Goal: Task Accomplishment & Management: Manage account settings

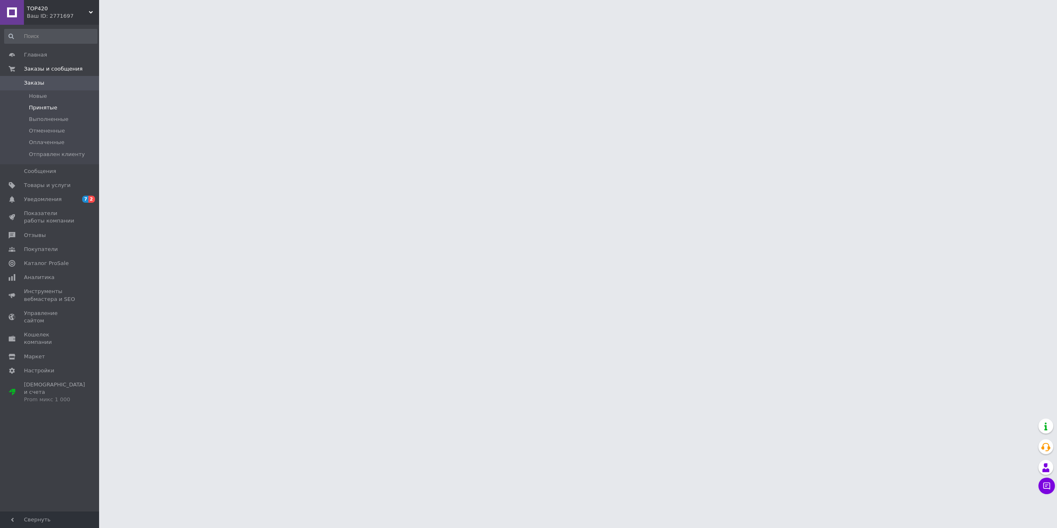
click at [41, 104] on span "Принятые" at bounding box center [43, 107] width 28 height 7
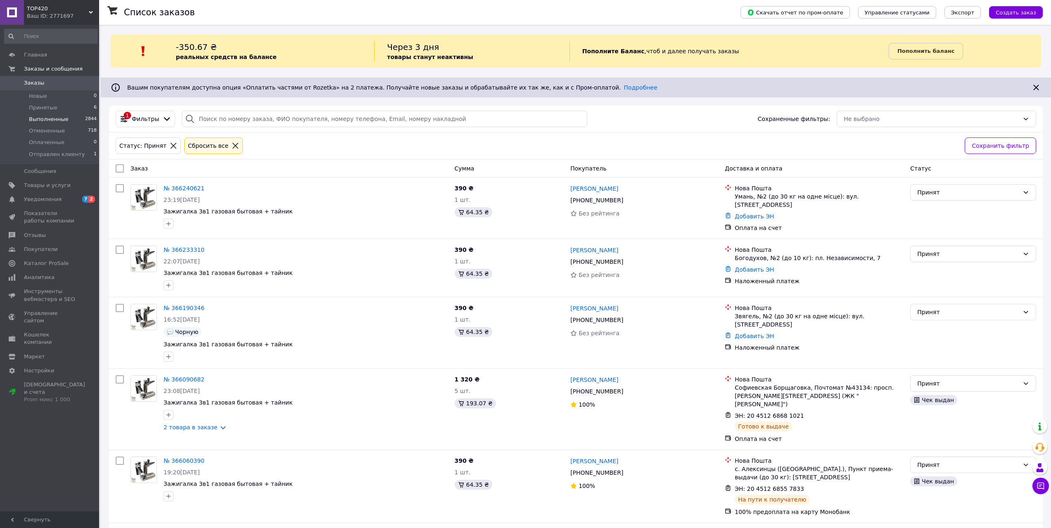
click at [42, 114] on li "Выполненные 2844" at bounding box center [51, 120] width 102 height 12
click at [41, 105] on span "Принятые" at bounding box center [43, 107] width 28 height 7
click at [57, 160] on li "Отправлен клиенту 1" at bounding box center [51, 157] width 102 height 16
click at [42, 104] on span "Принятые" at bounding box center [43, 107] width 28 height 7
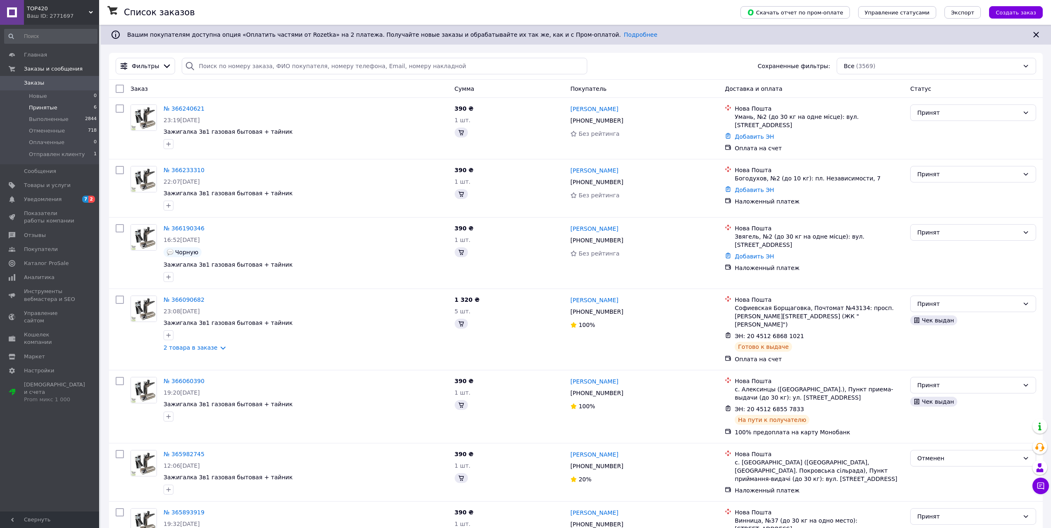
click at [47, 107] on span "Принятые" at bounding box center [43, 107] width 28 height 7
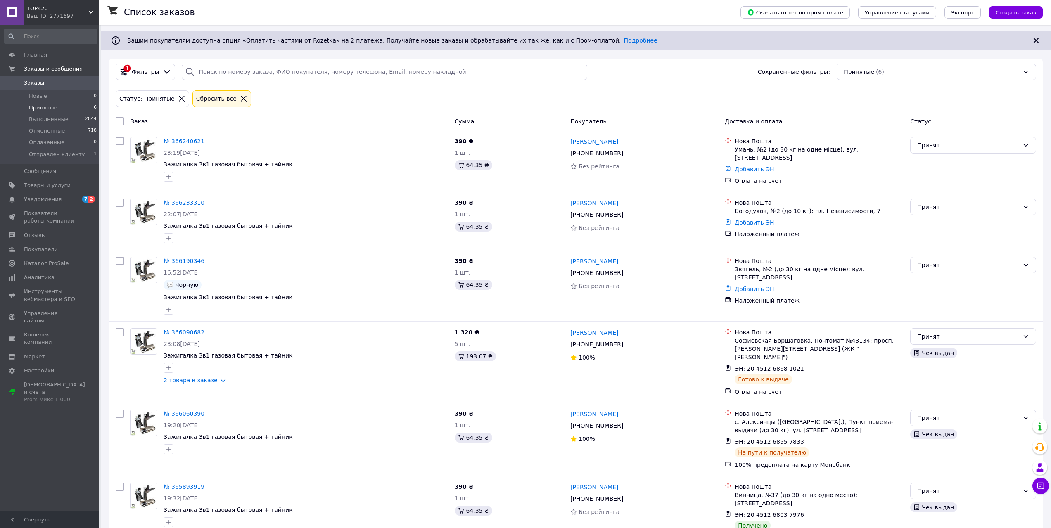
scroll to position [57, 0]
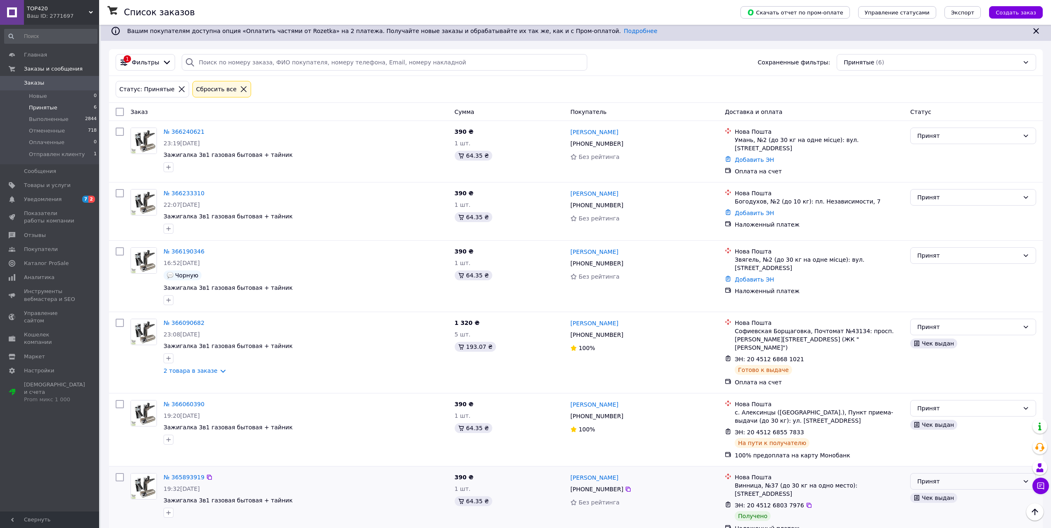
click at [955, 477] on div "Принят" at bounding box center [968, 481] width 102 height 9
click at [935, 410] on li "Выполнен" at bounding box center [972, 407] width 125 height 15
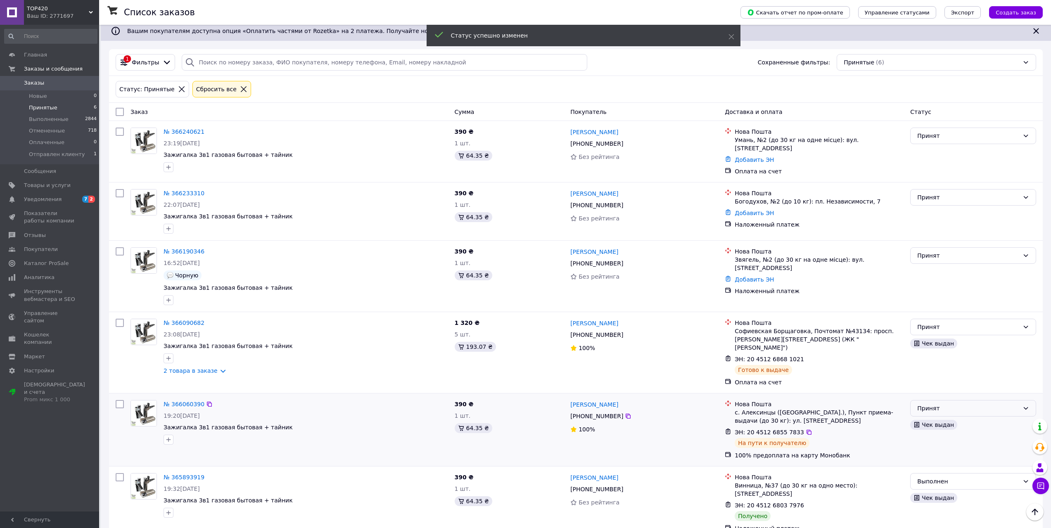
click at [955, 404] on div "Принят" at bounding box center [968, 408] width 102 height 9
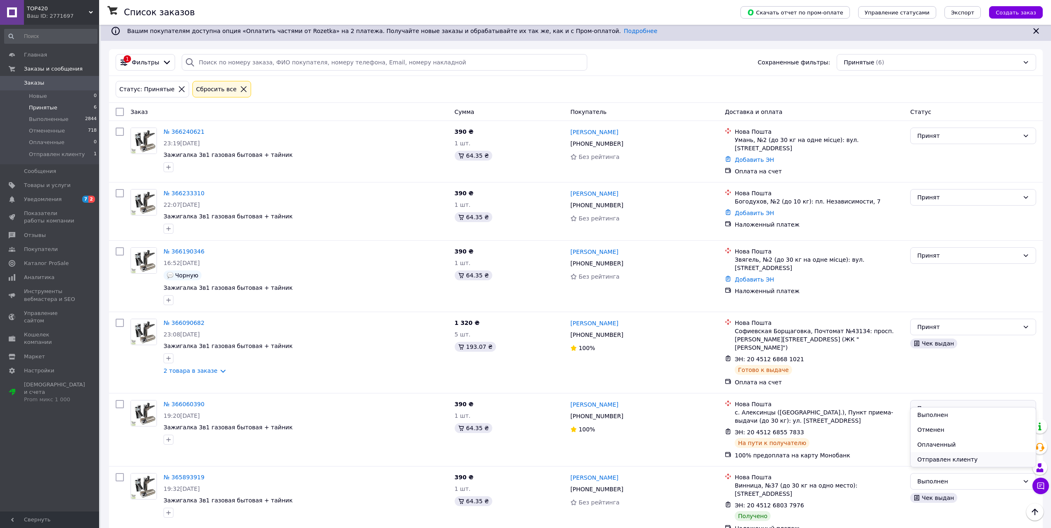
click at [949, 461] on li "Отправлен клиенту" at bounding box center [972, 459] width 125 height 15
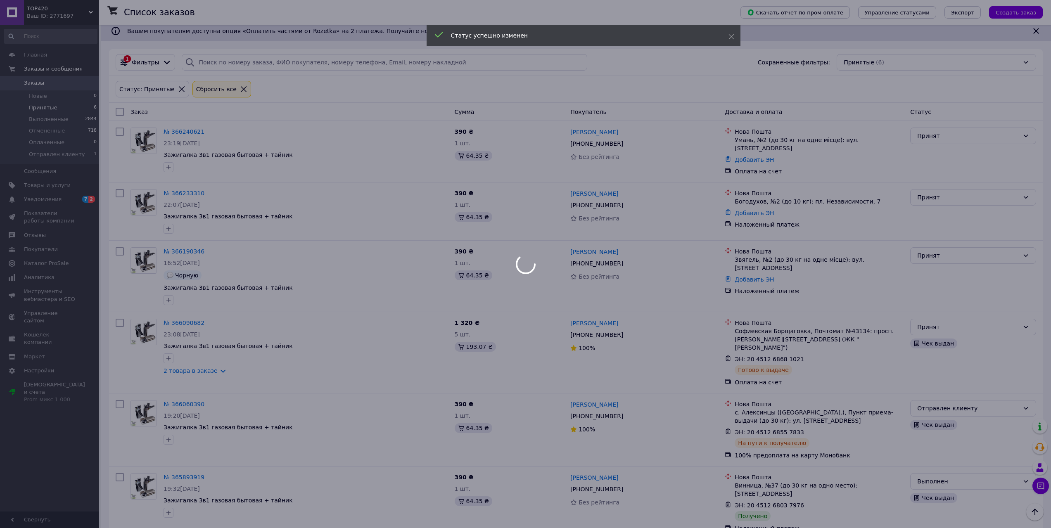
click at [960, 323] on div at bounding box center [525, 264] width 1051 height 528
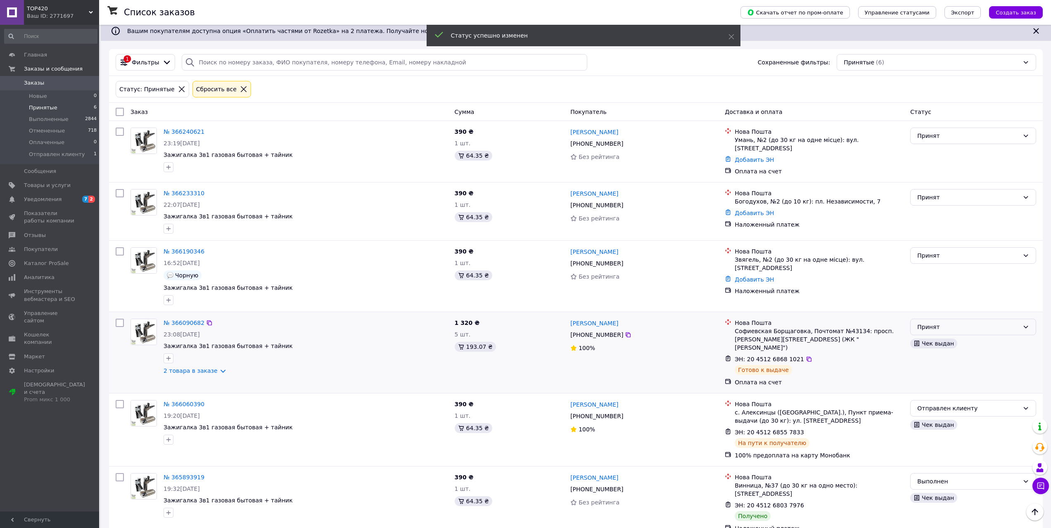
click at [962, 326] on div "Принят" at bounding box center [968, 326] width 102 height 9
click at [965, 385] on li "Отправлен клиенту" at bounding box center [972, 386] width 125 height 15
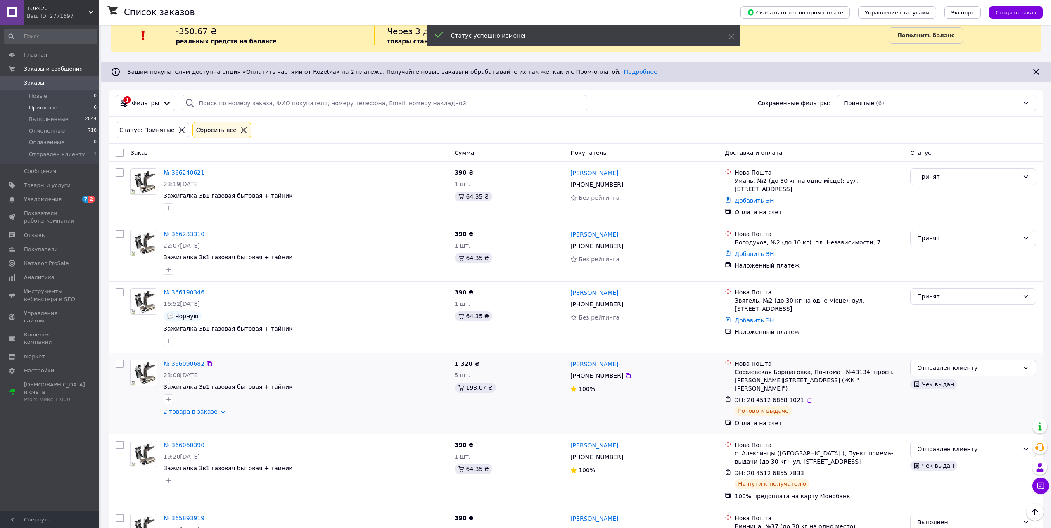
scroll to position [0, 0]
